Goal: Task Accomplishment & Management: Use online tool/utility

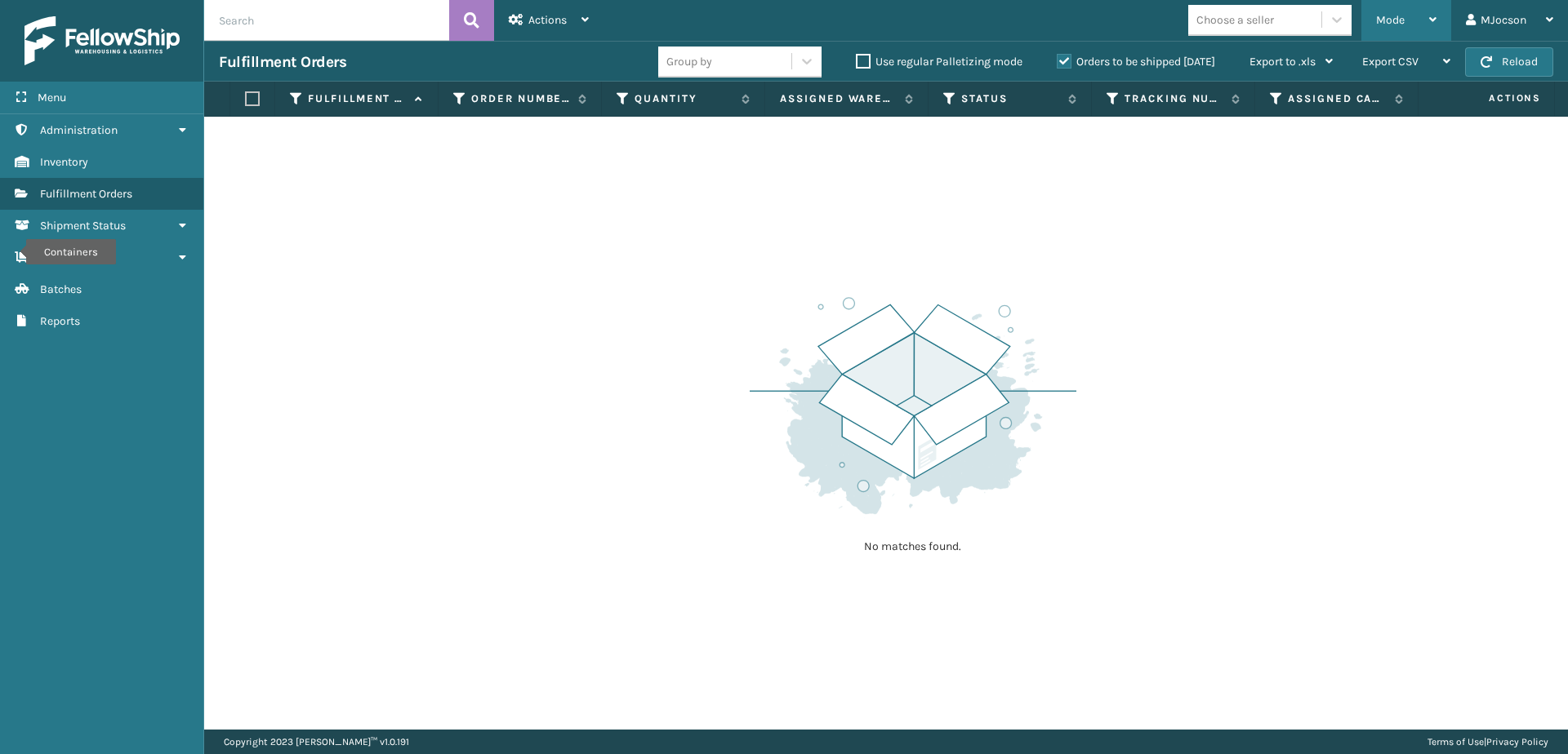
click at [1395, 21] on span "Mode" at bounding box center [1390, 20] width 29 height 14
click at [82, 299] on link "Containers Batches" at bounding box center [102, 289] width 203 height 32
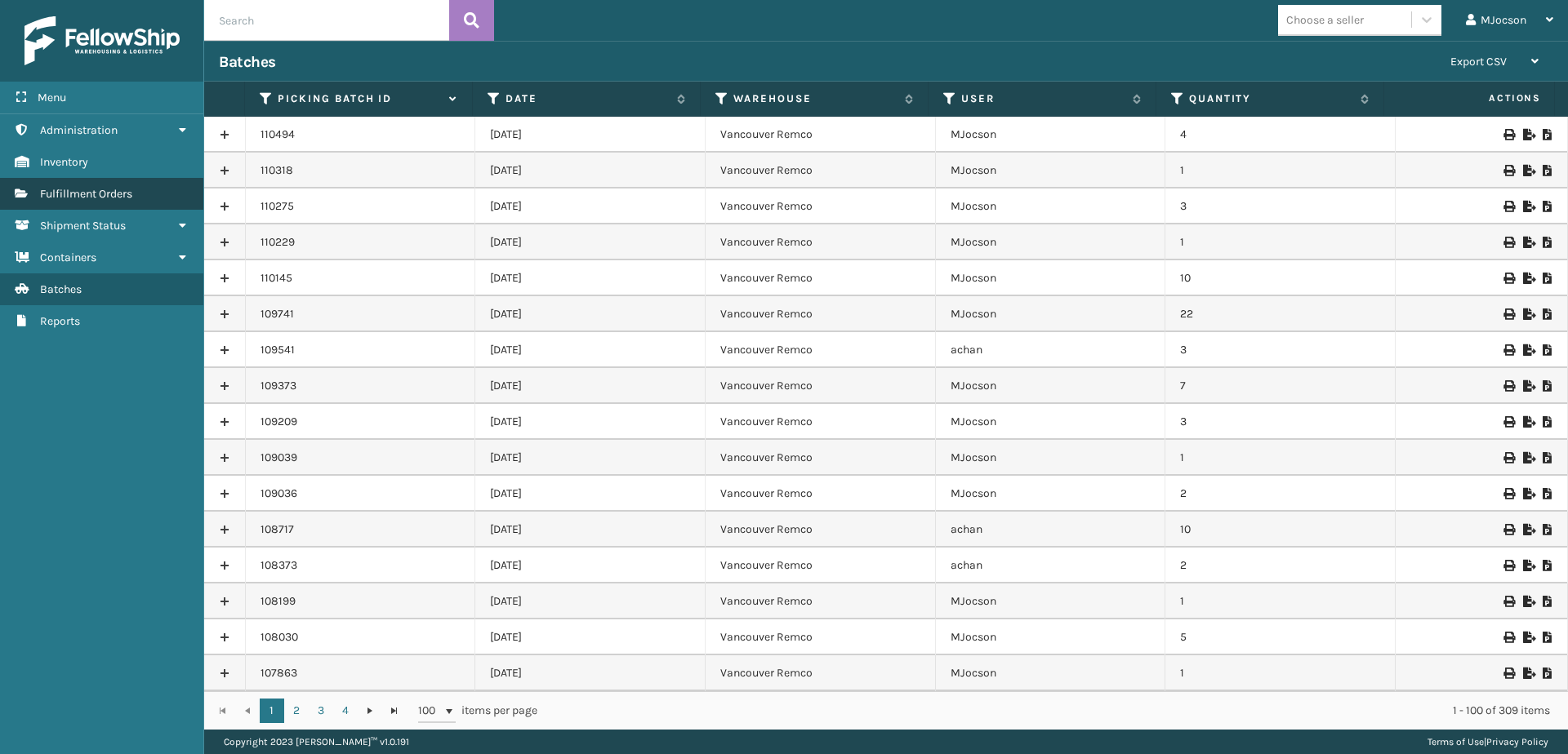
click at [106, 196] on span "Fulfillment Orders" at bounding box center [86, 193] width 92 height 14
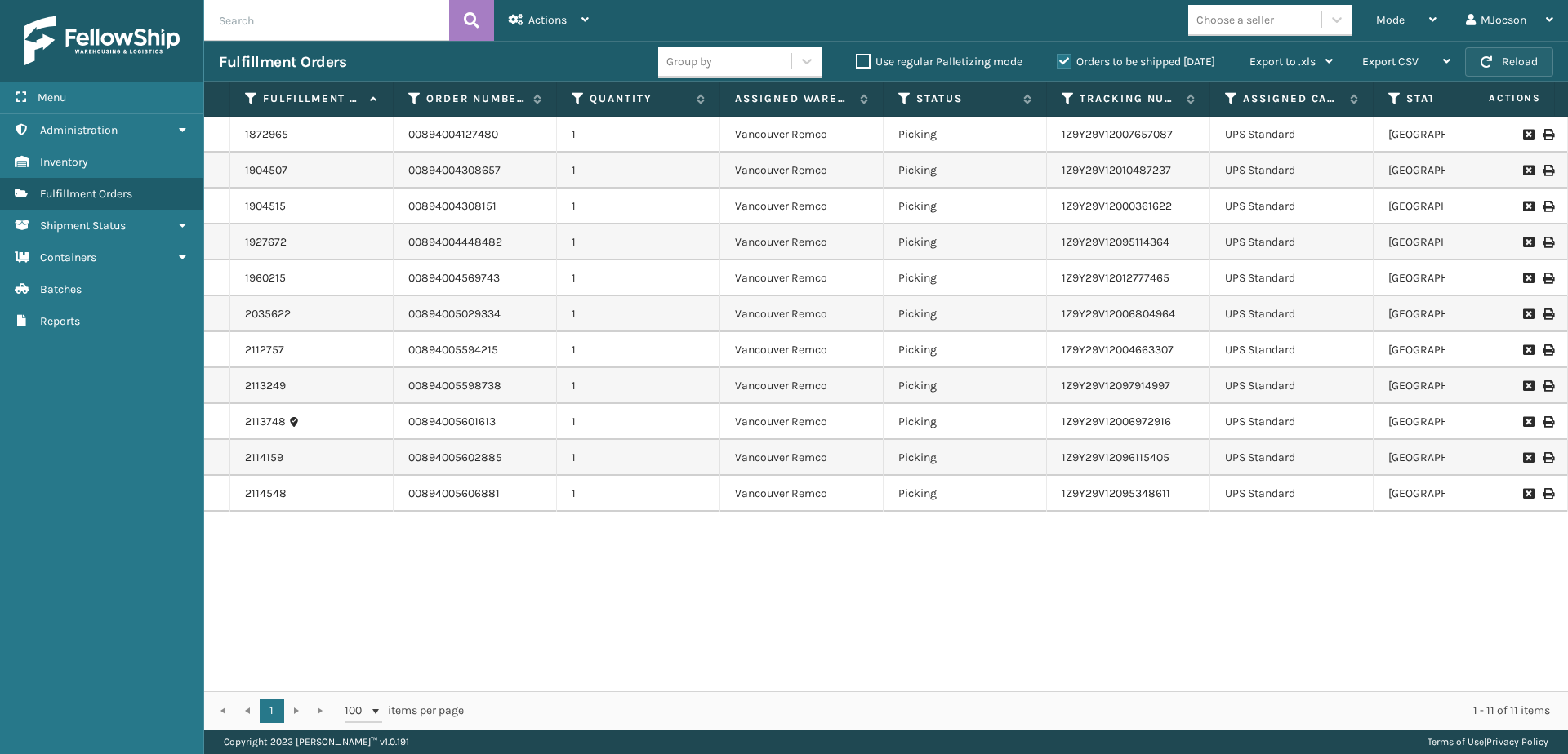
click at [1502, 62] on button "Reload" at bounding box center [1509, 62] width 88 height 29
click at [1381, 21] on span "Mode" at bounding box center [1390, 20] width 29 height 14
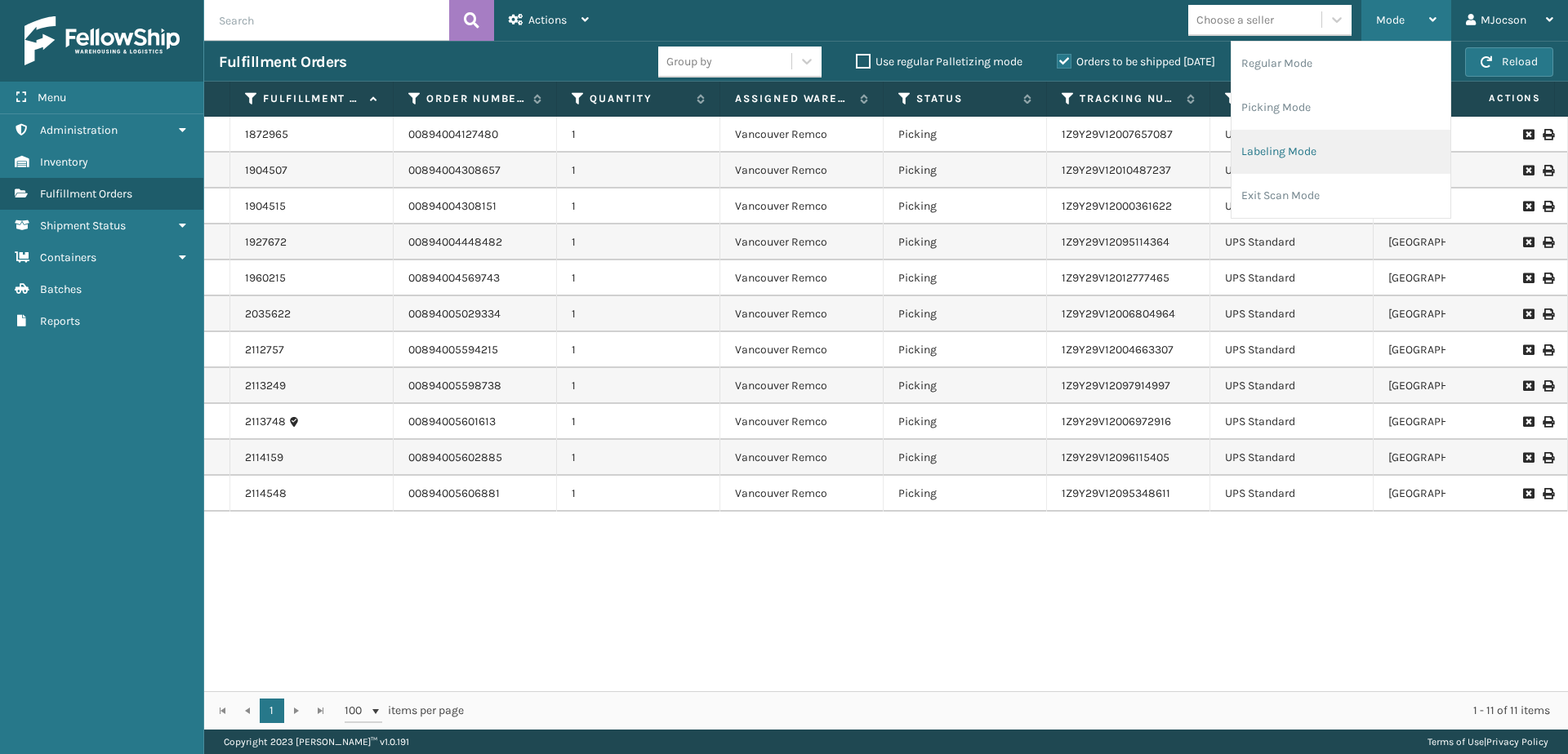
click at [1253, 153] on li "Labeling Mode" at bounding box center [1340, 151] width 218 height 44
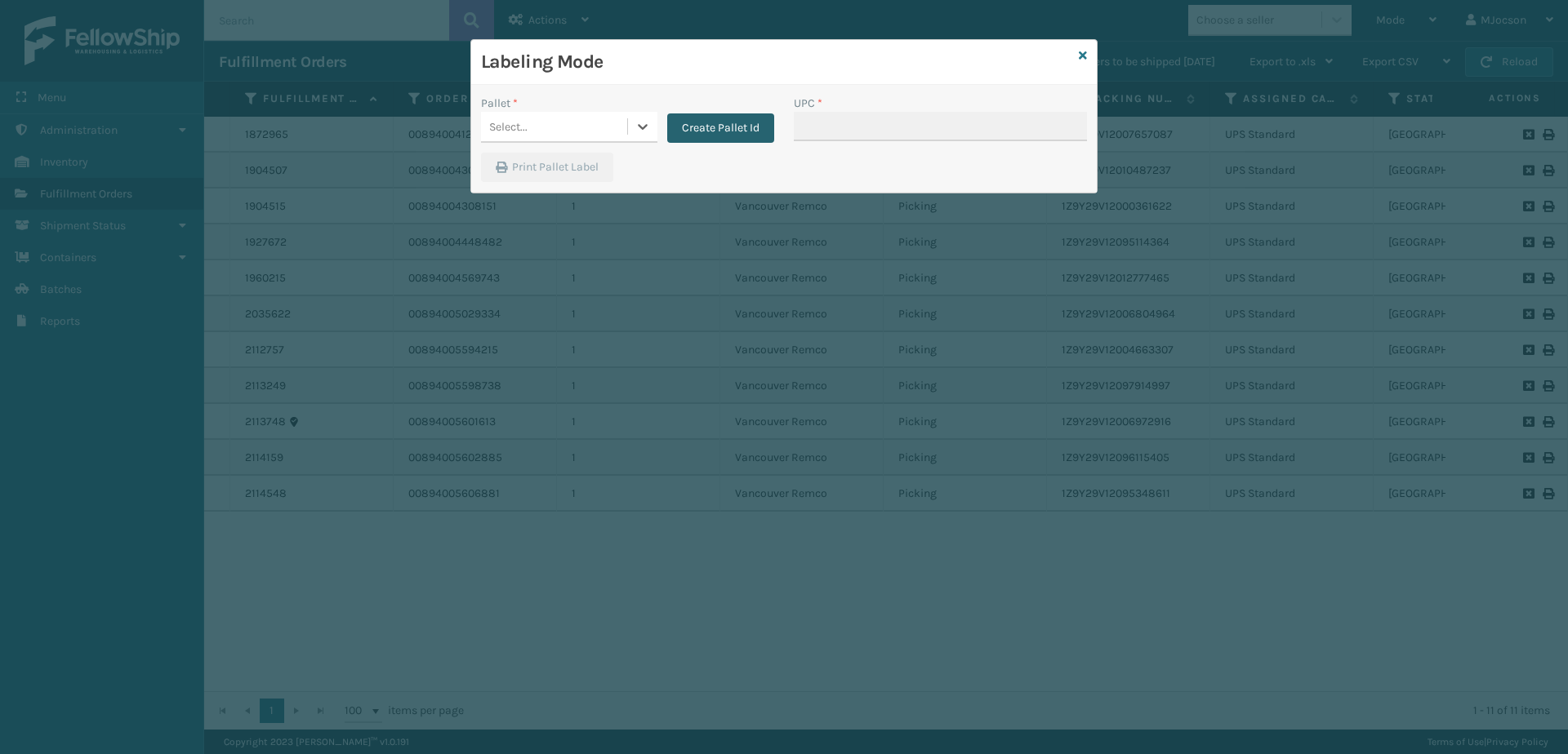
click at [734, 127] on button "Create Pallet Id" at bounding box center [721, 128] width 107 height 29
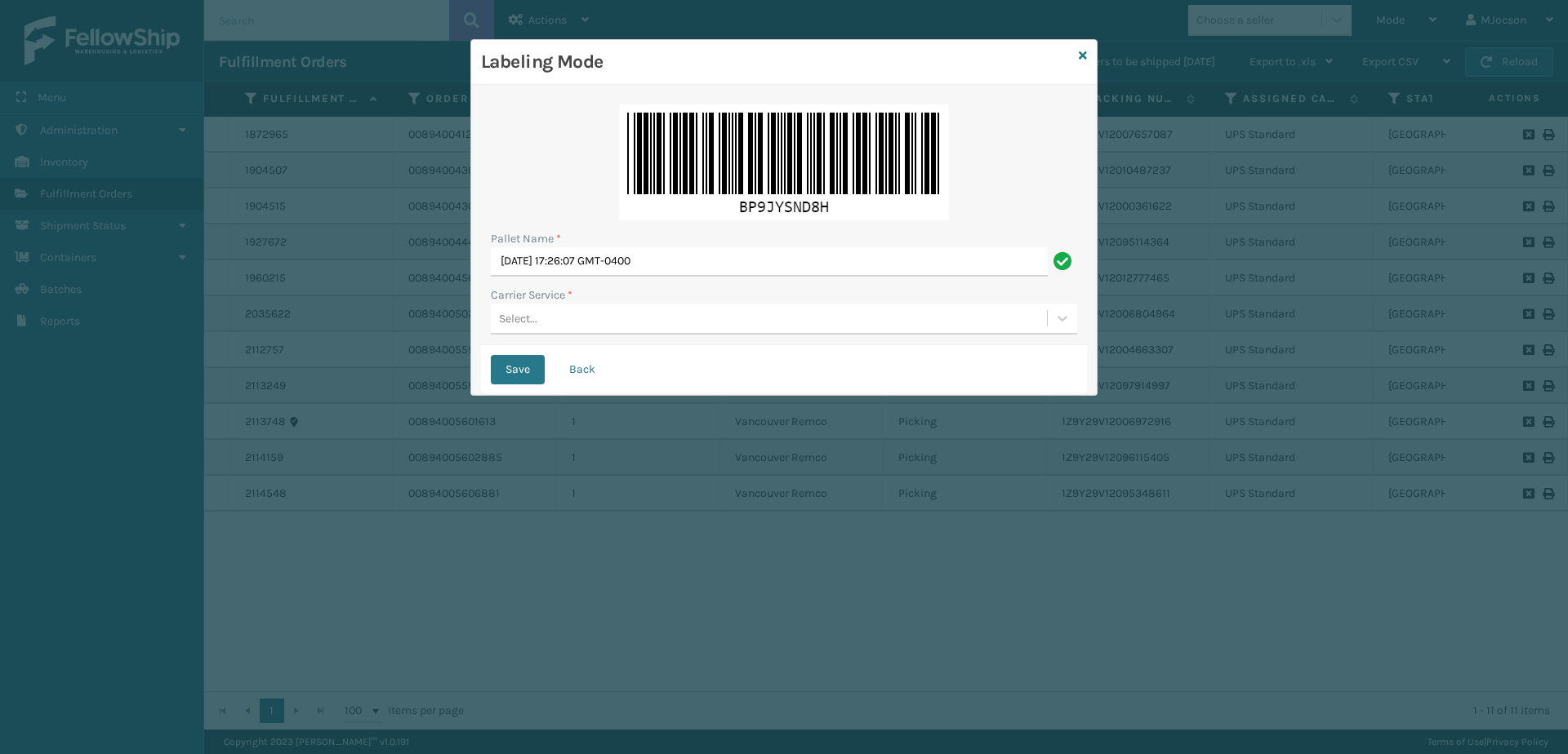
click at [523, 326] on div "Select..." at bounding box center [518, 318] width 38 height 17
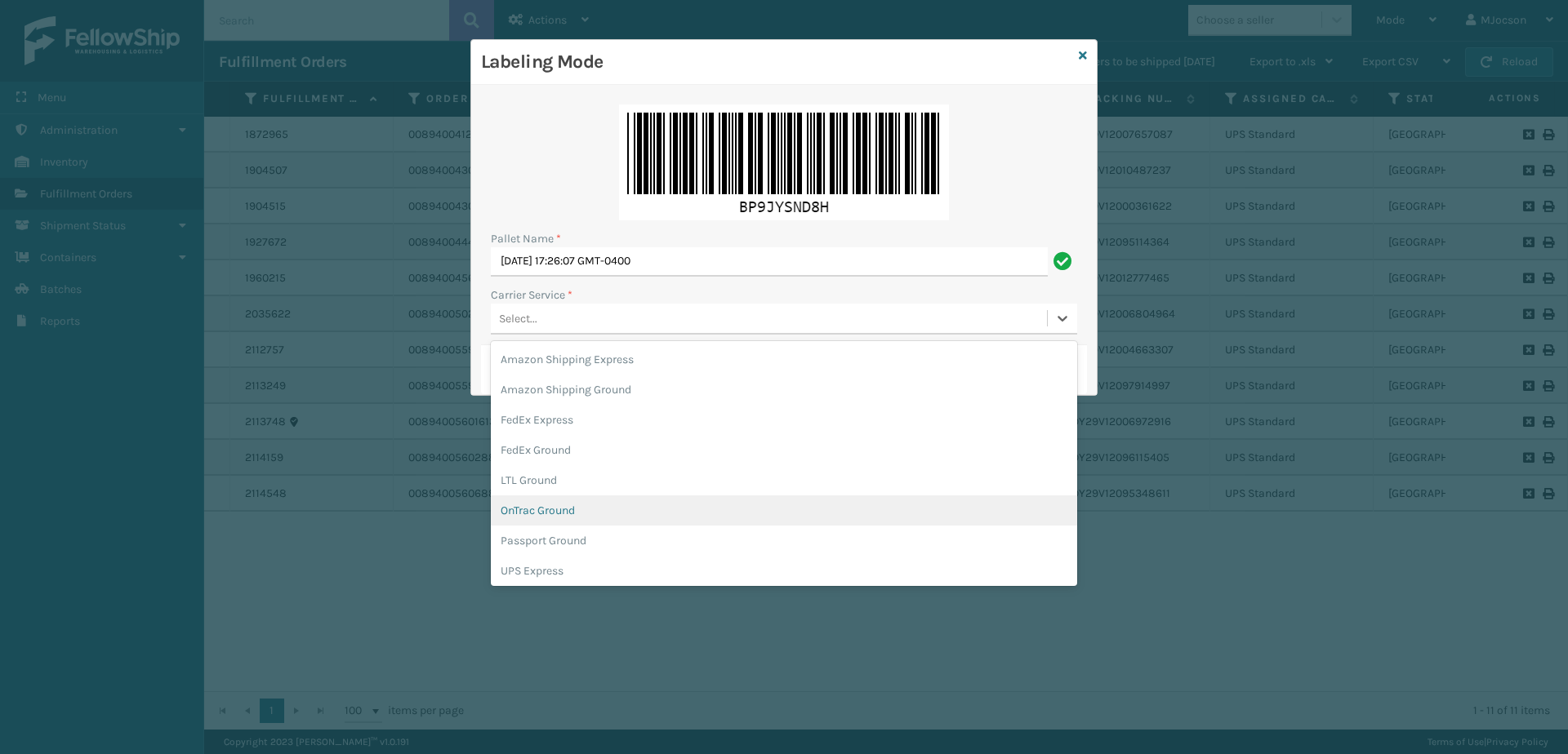
scroll to position [81, 0]
click at [553, 523] on div "UPS Ground" at bounding box center [784, 520] width 586 height 30
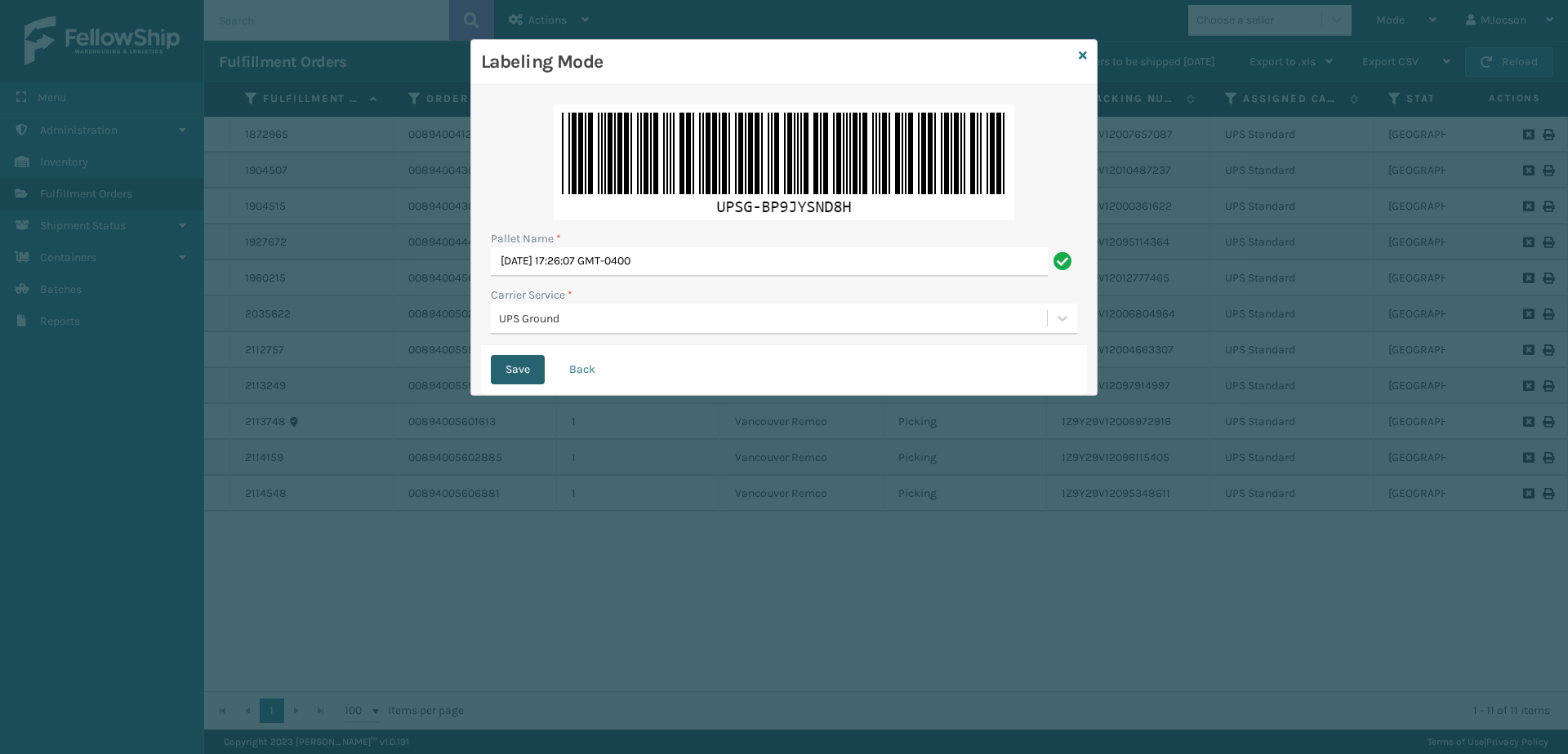
click at [499, 359] on button "Save" at bounding box center [518, 370] width 54 height 29
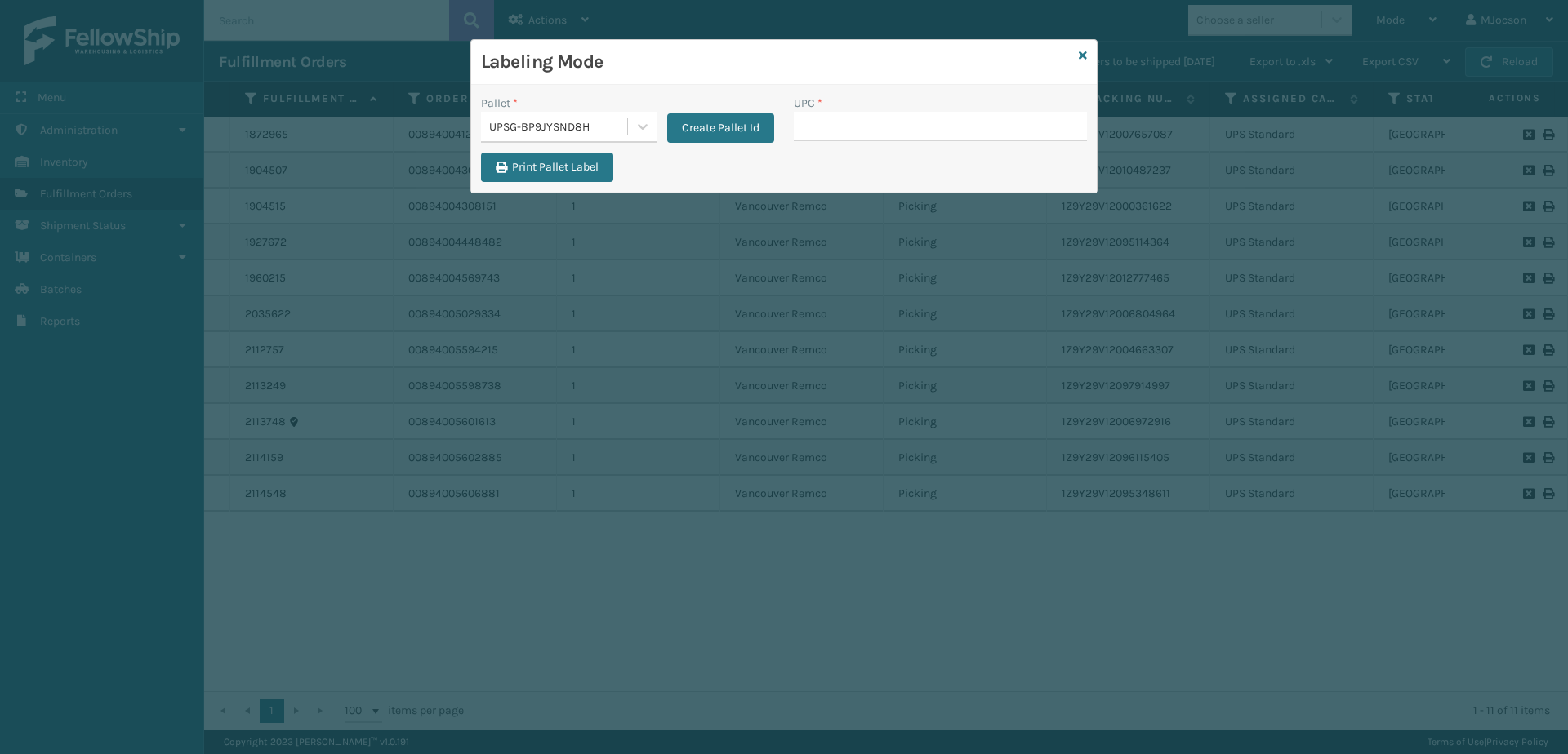
click at [1088, 60] on div "Labeling Mode" at bounding box center [784, 63] width 625 height 45
click at [1081, 49] on link at bounding box center [1083, 56] width 8 height 17
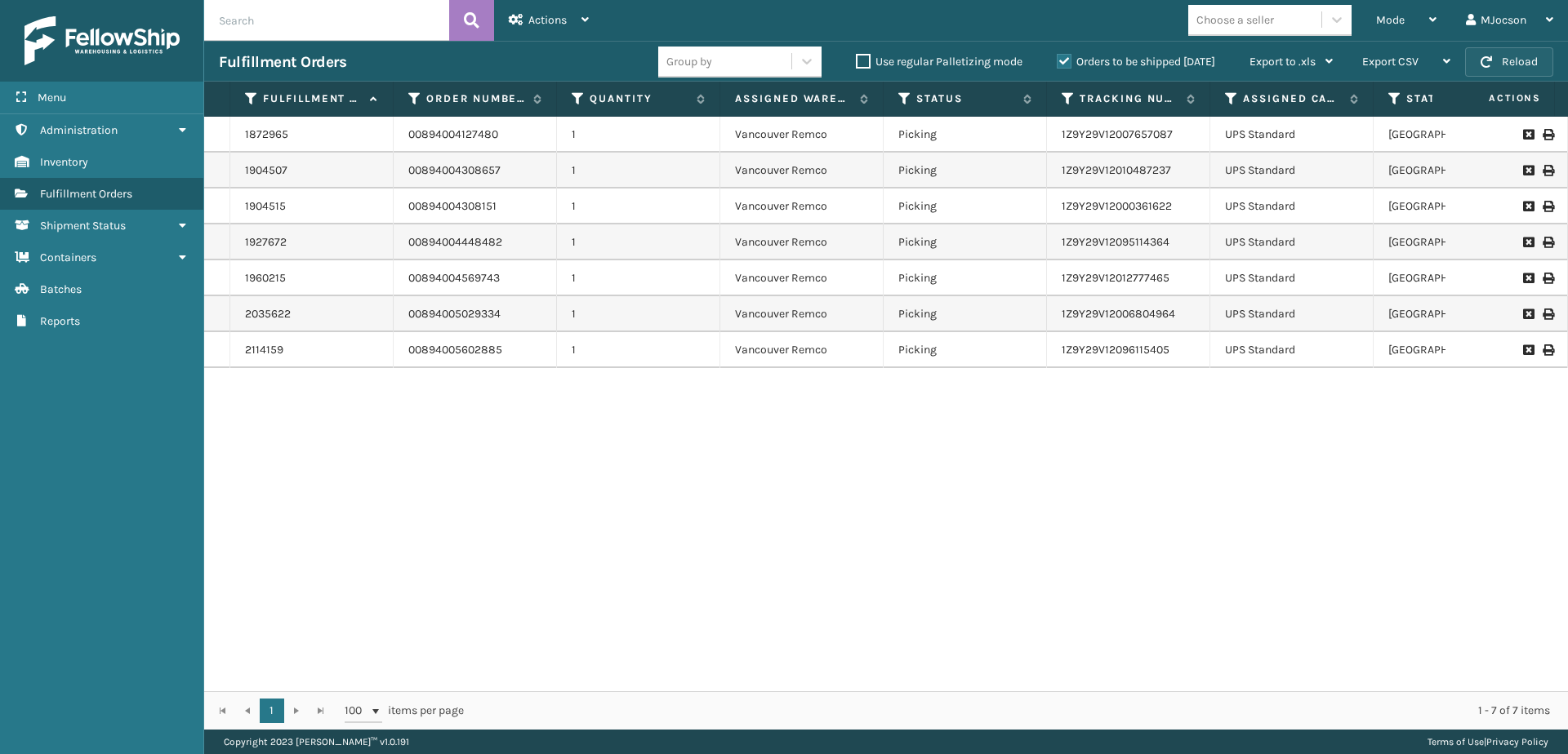
click at [1503, 63] on button "Reload" at bounding box center [1509, 62] width 88 height 29
click at [1405, 27] on div "Mode" at bounding box center [1406, 21] width 61 height 41
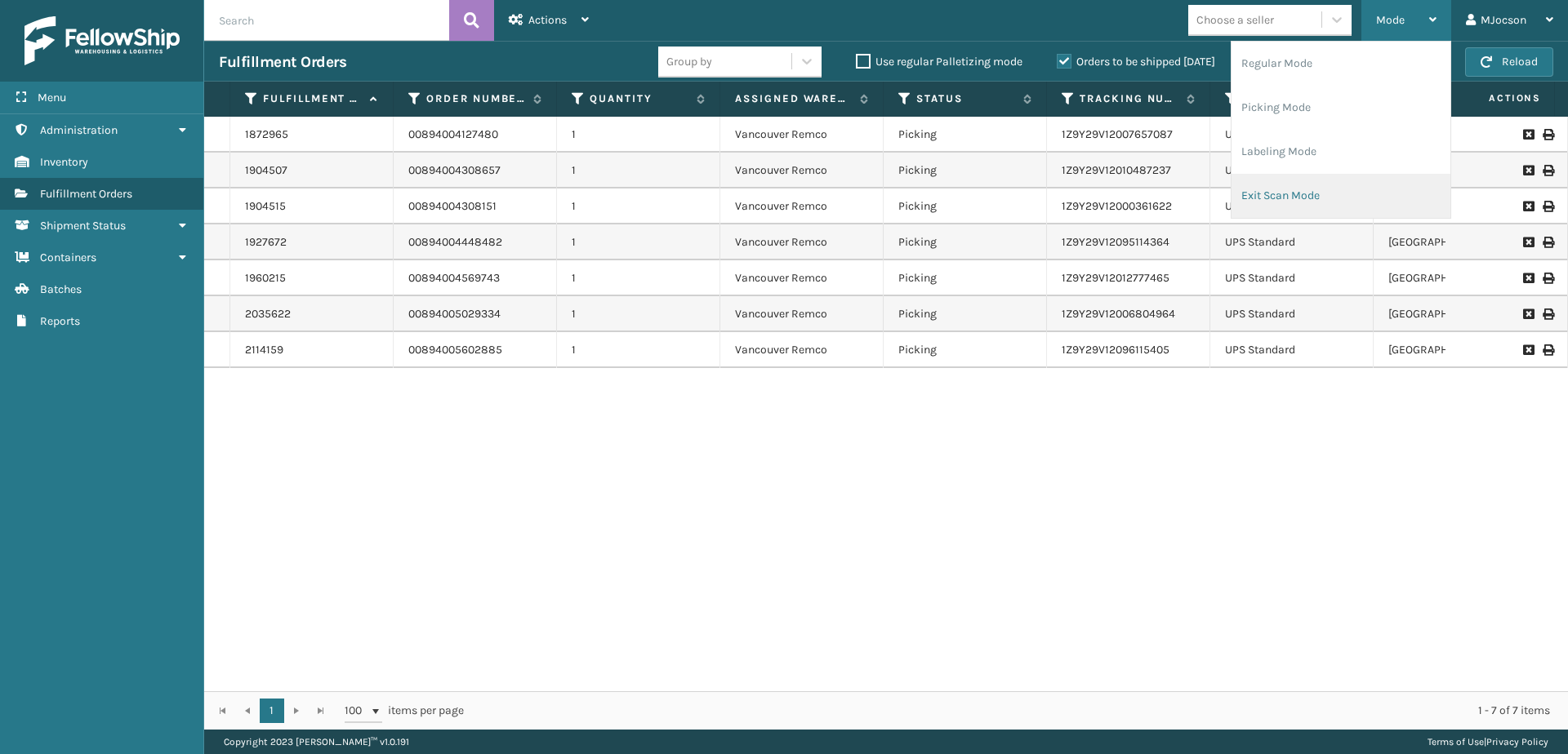
click at [1302, 202] on li "Exit Scan Mode" at bounding box center [1340, 195] width 218 height 44
